Goal: Book appointment/travel/reservation

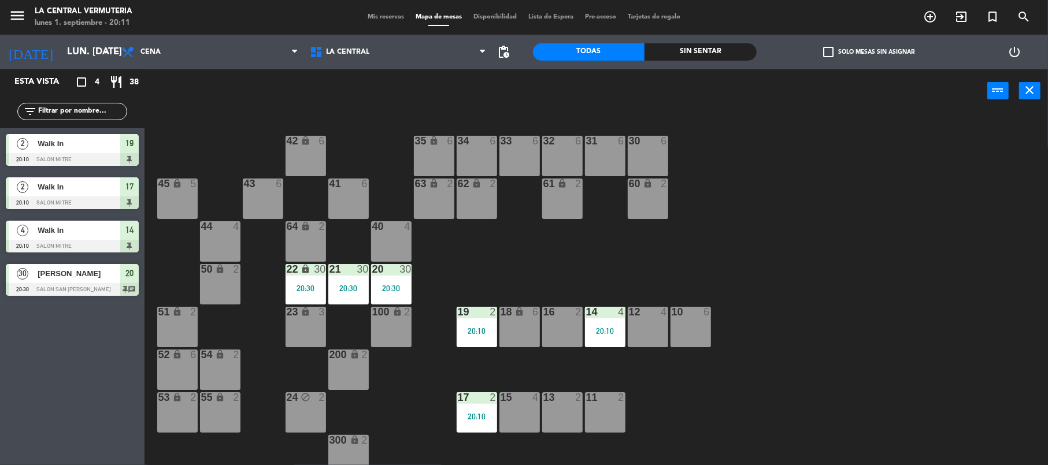
click at [517, 411] on div "15 4" at bounding box center [519, 412] width 40 height 40
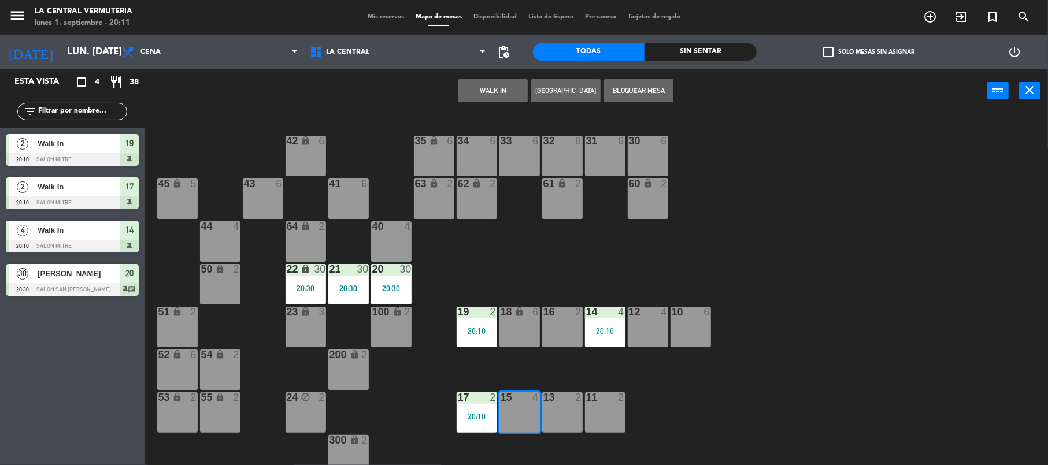
click at [482, 93] on button "WALK IN" at bounding box center [492, 90] width 69 height 23
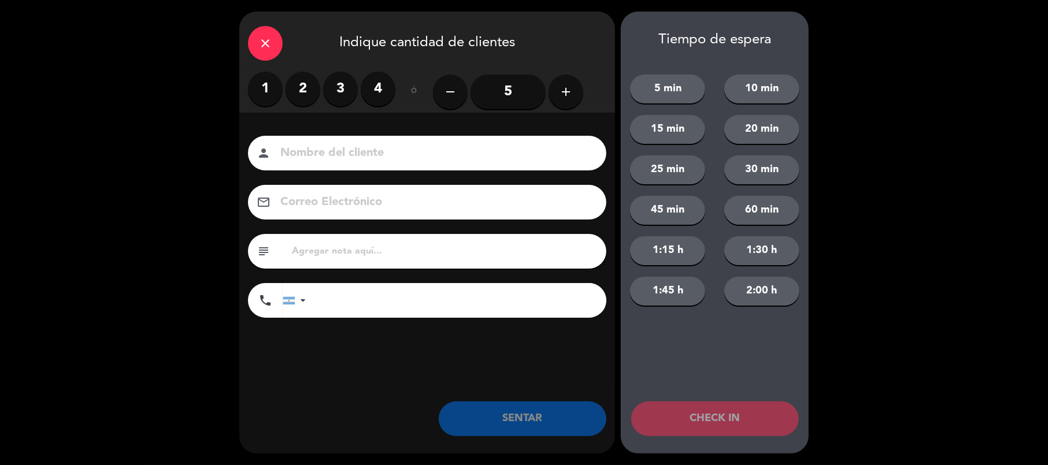
drag, startPoint x: 302, startPoint y: 89, endPoint x: 440, endPoint y: 227, distance: 194.9
click at [302, 90] on label "2" at bounding box center [302, 89] width 35 height 35
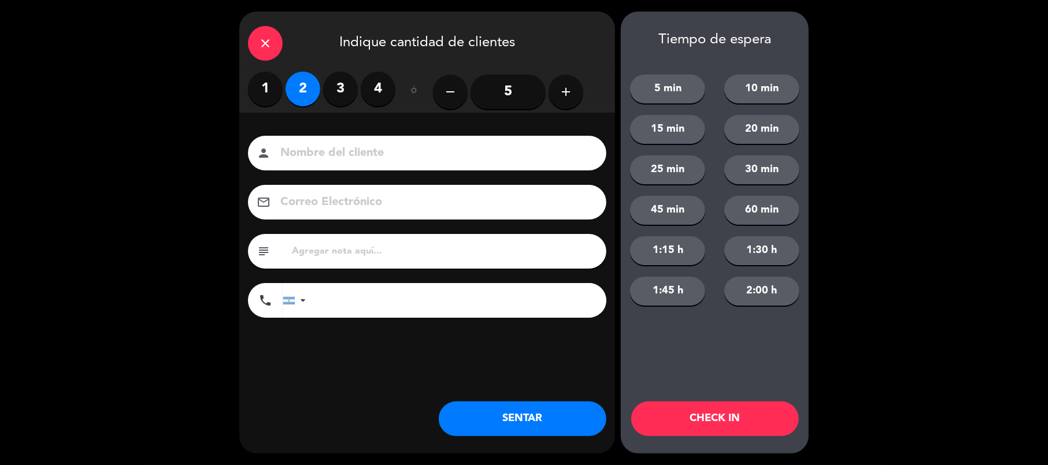
click at [481, 421] on button "SENTAR" at bounding box center [523, 419] width 168 height 35
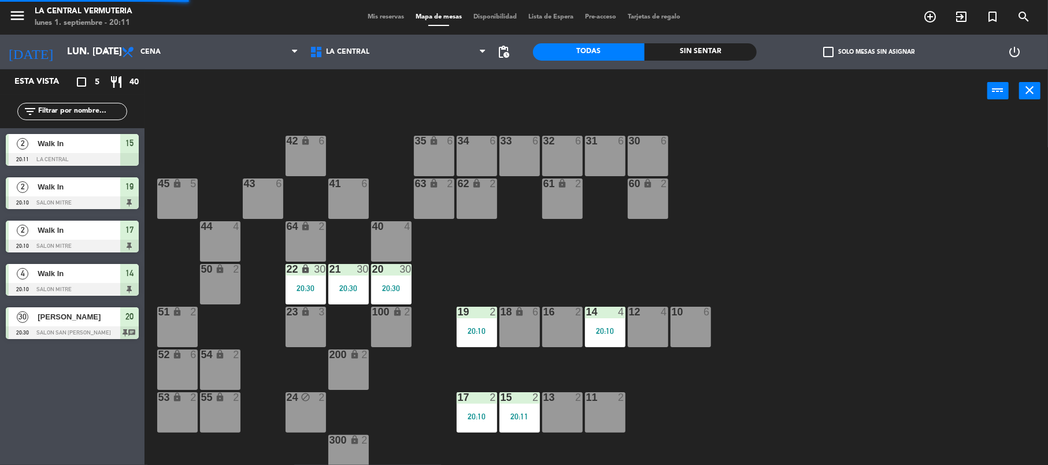
click at [647, 388] on div "42 lock 6 35 lock 6 34 6 33 6 32 6 31 6 30 6 43 6 41 6 60 lock 2 61 lock 2 62 l…" at bounding box center [601, 291] width 893 height 353
click at [516, 319] on div "18 lock 6" at bounding box center [519, 327] width 40 height 40
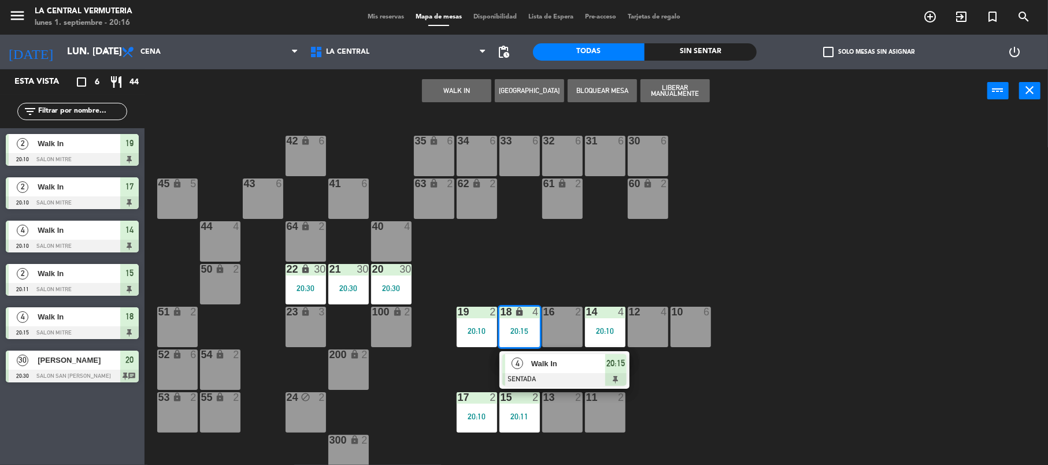
click at [680, 239] on div "42 lock 6 35 lock 6 34 6 33 6 32 6 31 6 30 6 43 6 41 6 60 lock 2 61 lock 2 62 l…" at bounding box center [601, 291] width 893 height 353
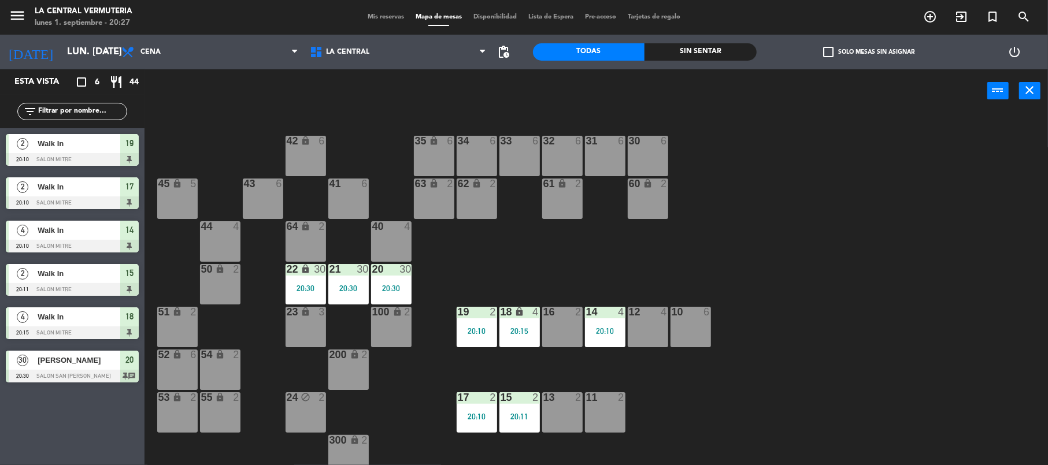
click at [572, 329] on div "16 2" at bounding box center [562, 327] width 40 height 40
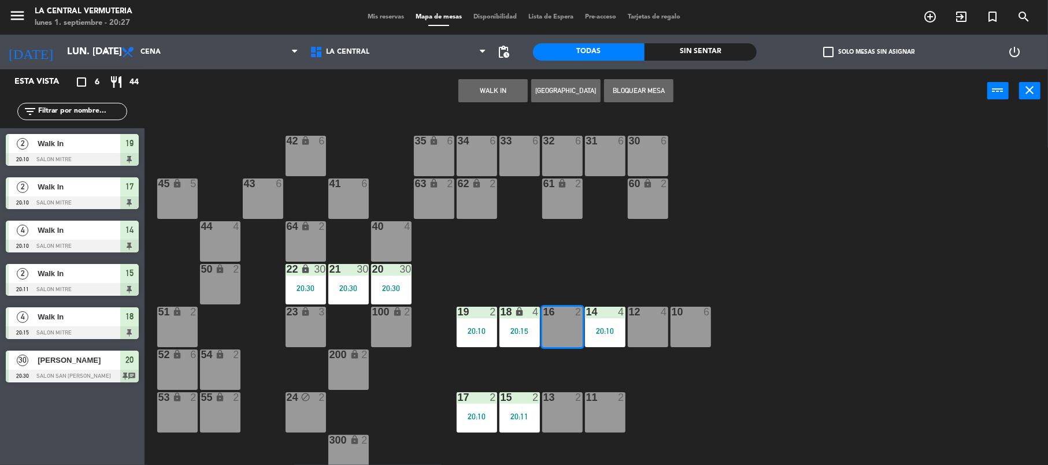
click at [505, 91] on button "WALK IN" at bounding box center [492, 90] width 69 height 23
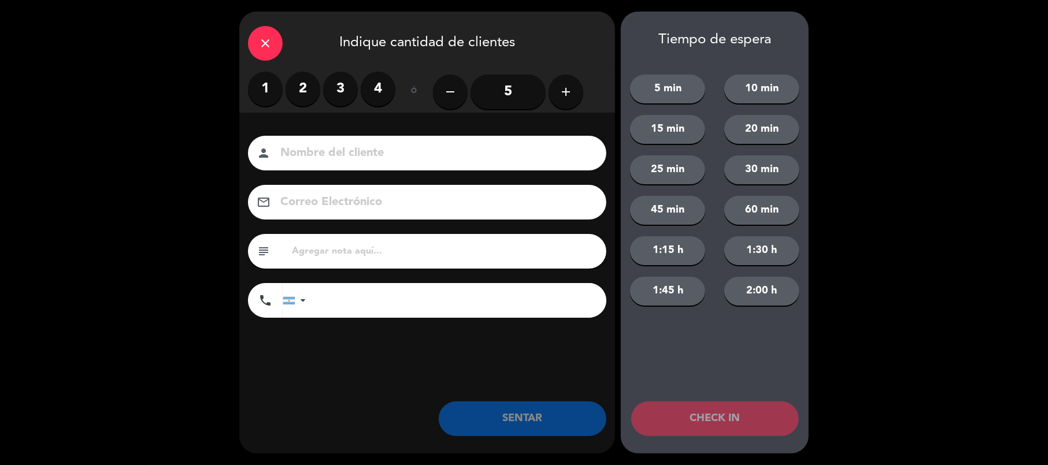
click at [307, 86] on label "2" at bounding box center [302, 89] width 35 height 35
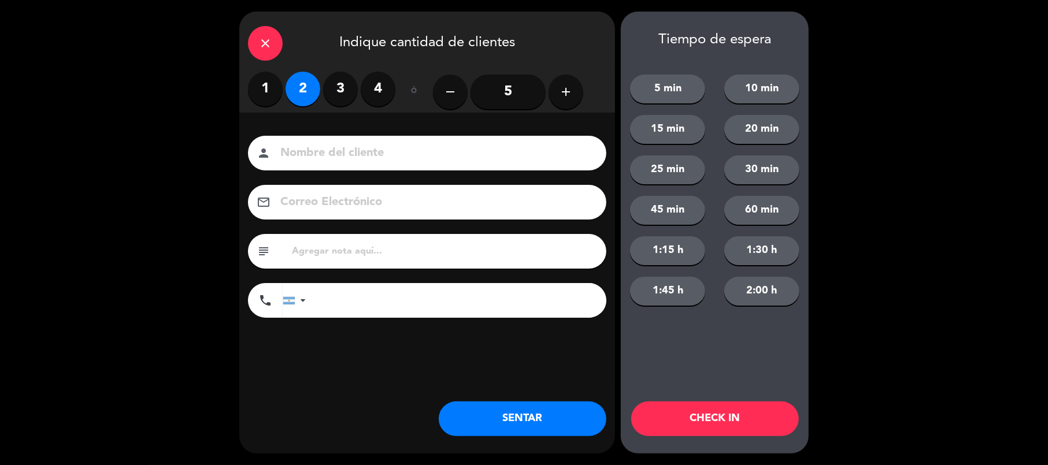
click at [554, 412] on button "SENTAR" at bounding box center [523, 419] width 168 height 35
